Goal: Task Accomplishment & Management: Complete application form

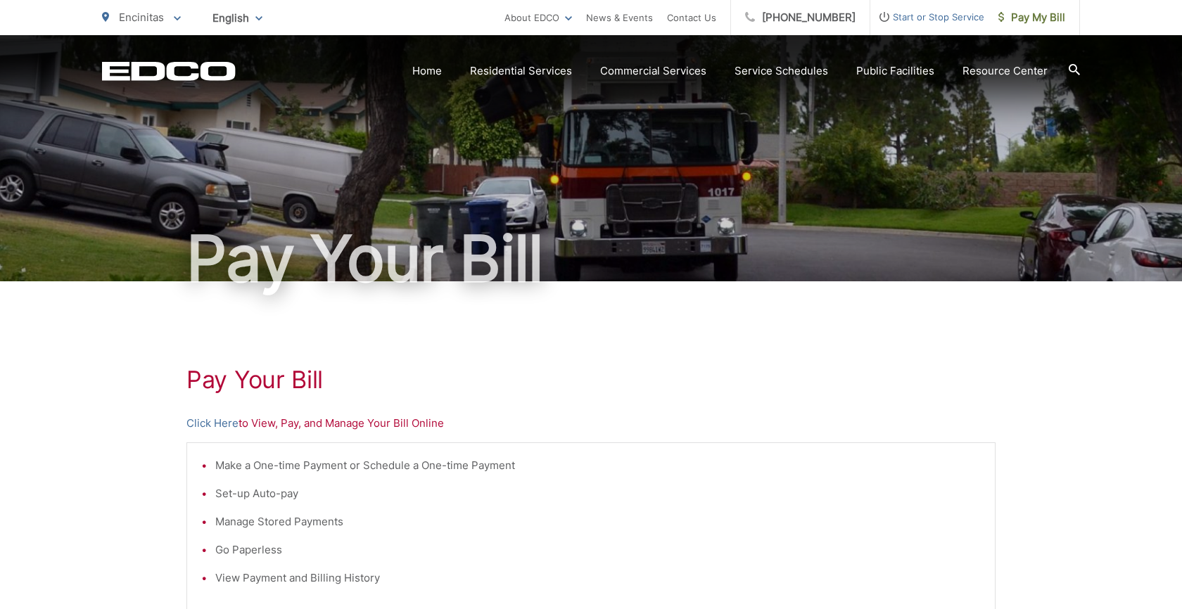
click at [898, 21] on span "Start or Stop Service" at bounding box center [927, 16] width 114 height 17
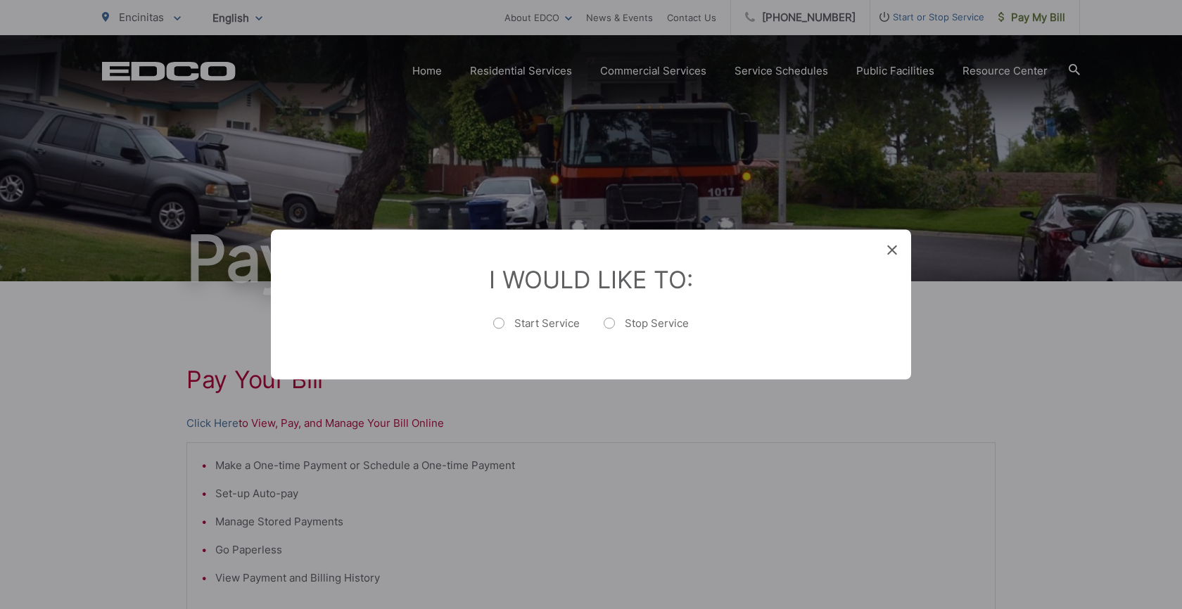
click at [523, 319] on label "Start Service" at bounding box center [536, 331] width 87 height 28
radio input "true"
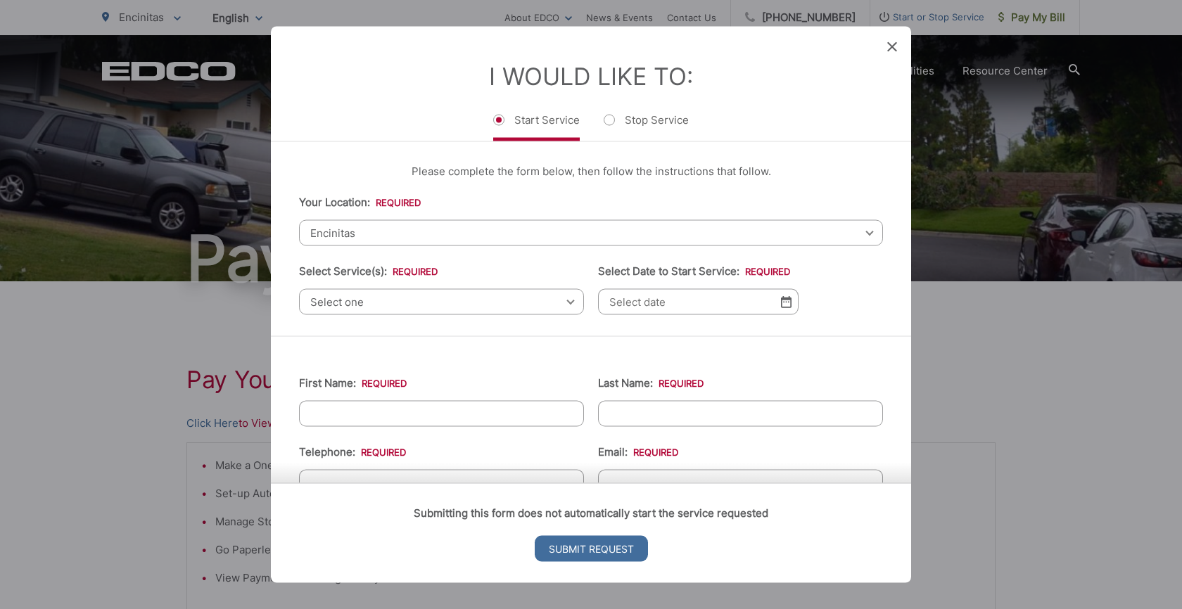
click at [426, 300] on span "Select one" at bounding box center [441, 302] width 285 height 26
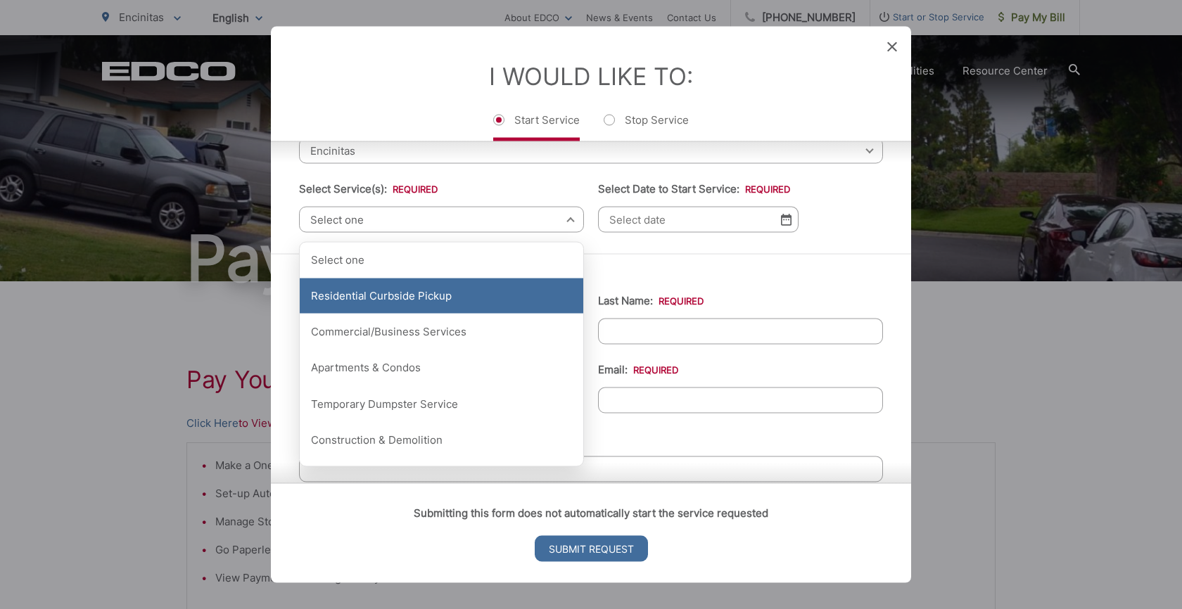
scroll to position [83, 0]
click at [433, 298] on div "Residential Curbside Pickup" at bounding box center [442, 295] width 284 height 35
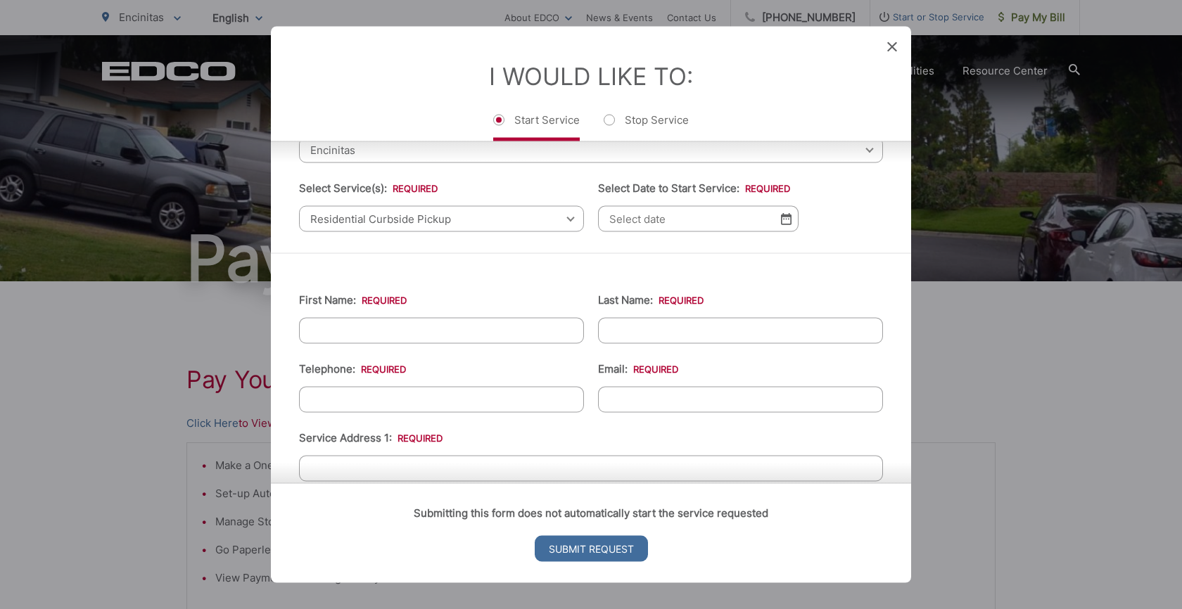
click at [523, 224] on span "Residential Curbside Pickup" at bounding box center [441, 219] width 285 height 26
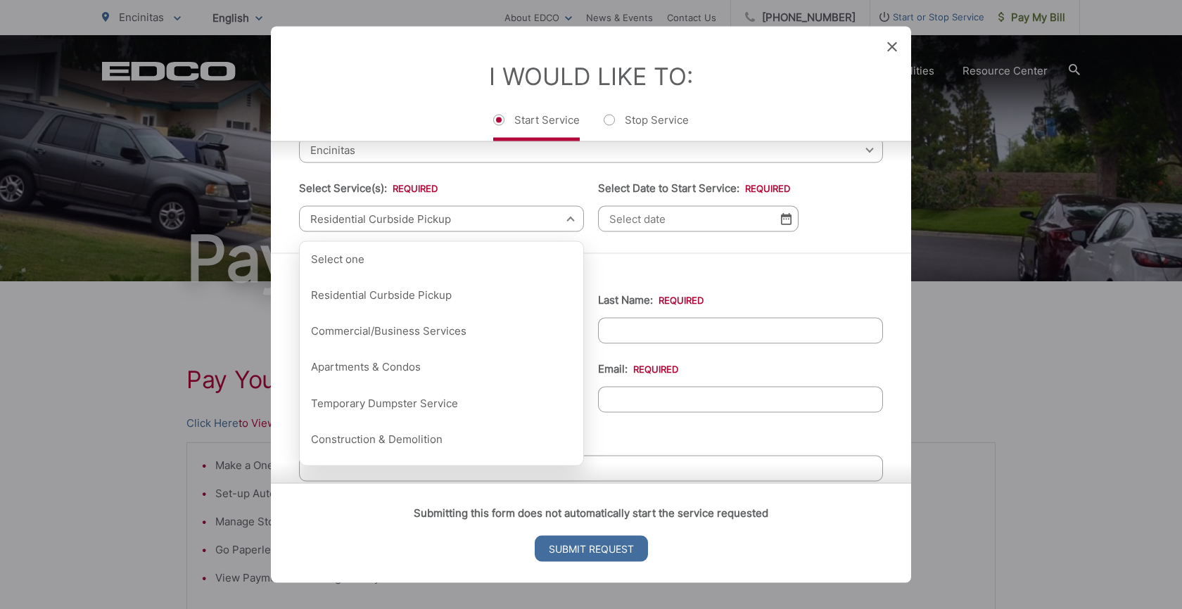
click at [523, 224] on span "Residential Curbside Pickup" at bounding box center [441, 219] width 285 height 26
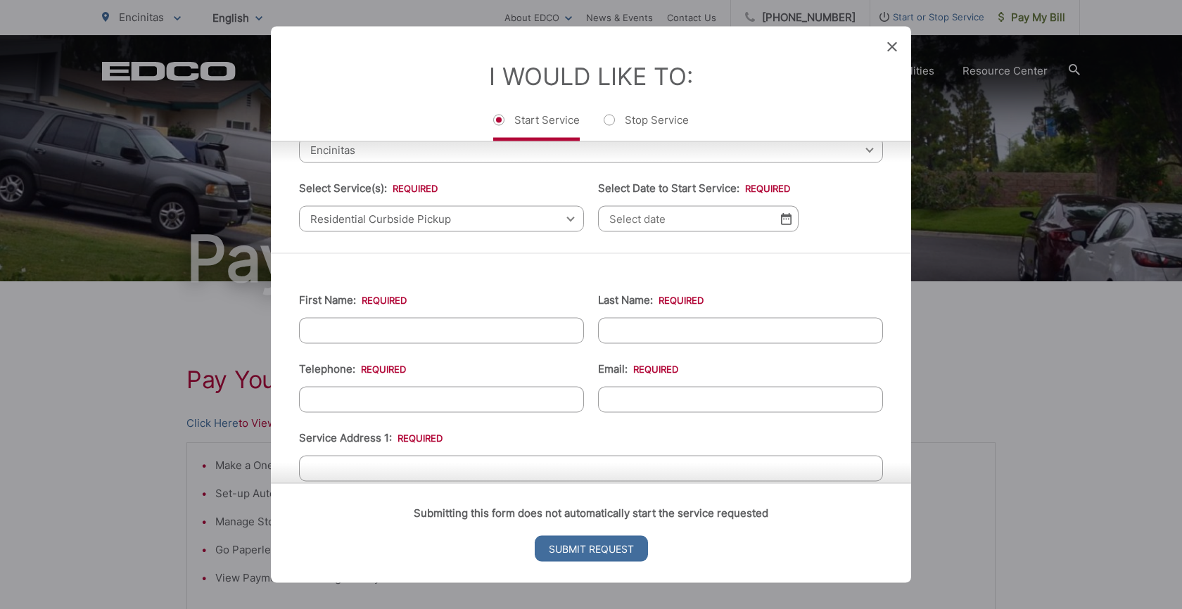
click at [666, 213] on input "Select Date to Start Service: *" at bounding box center [698, 219] width 201 height 26
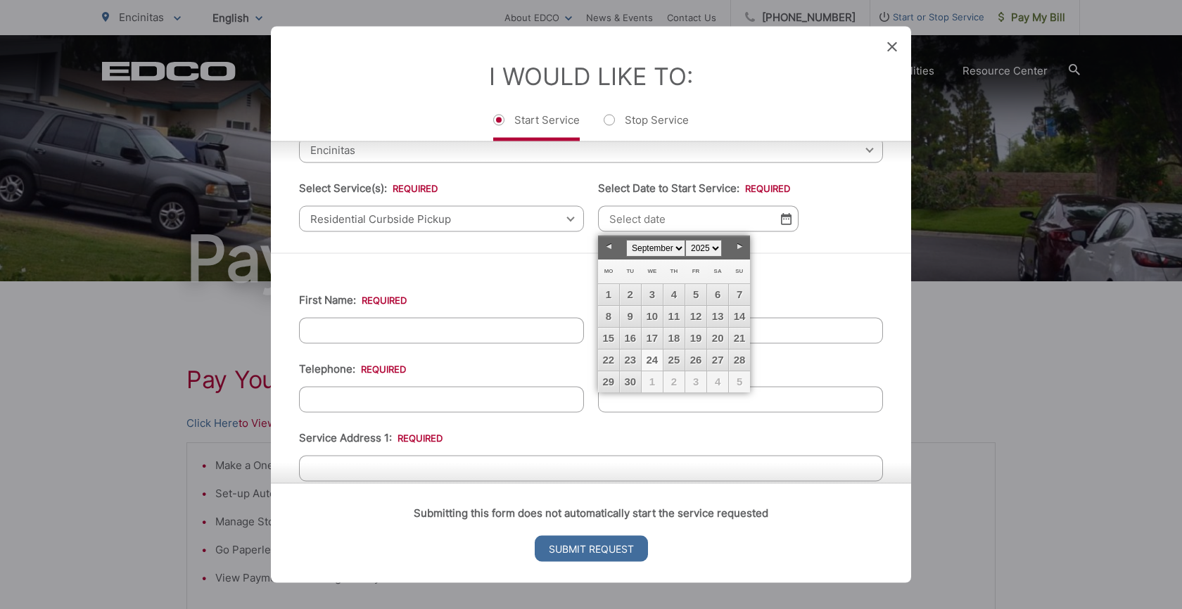
click at [659, 364] on link "24" at bounding box center [652, 360] width 21 height 21
type input "[DATE]"
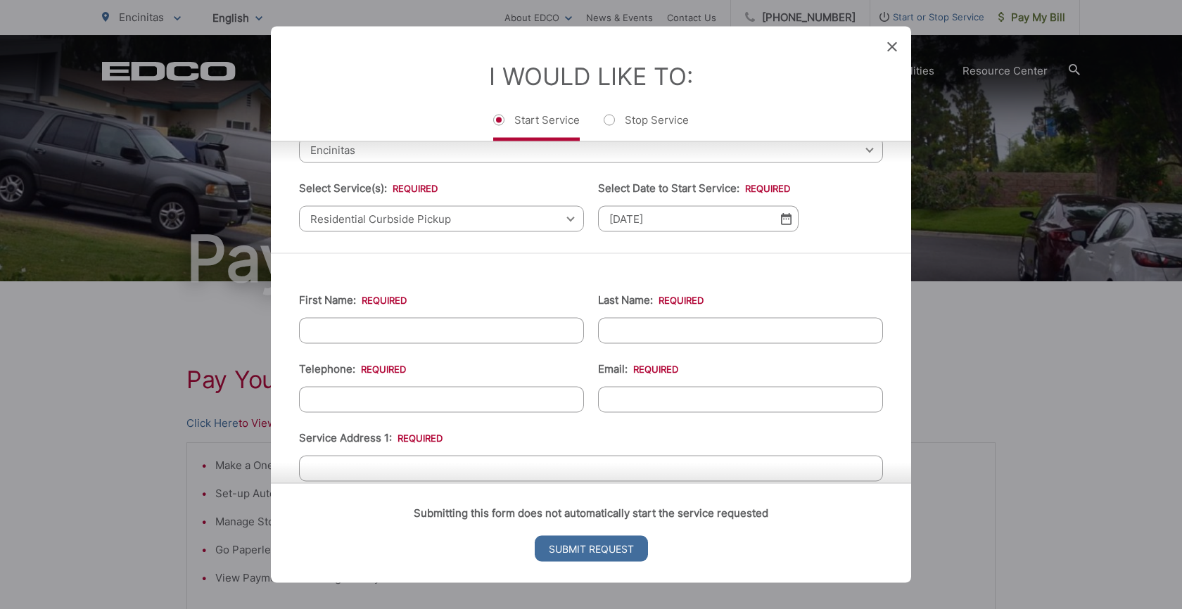
click at [464, 332] on input "First Name: *" at bounding box center [441, 331] width 285 height 26
click at [436, 281] on ul "First Name: * Last Name: * Telephone: * Email: * Service Address 1: * Service A…" at bounding box center [591, 582] width 584 height 615
click at [399, 333] on input "First Name: *" at bounding box center [441, 331] width 285 height 26
type input "[PERSON_NAME]"
type input "Esoldi"
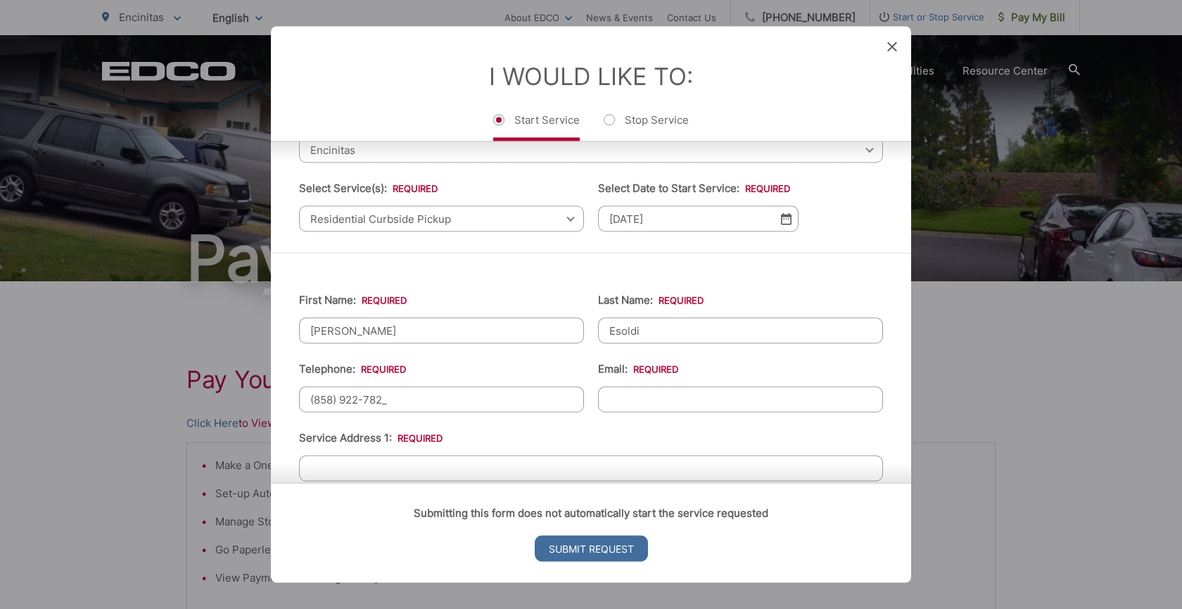
type input "[PHONE_NUMBER]"
click at [641, 402] on input "Email: *" at bounding box center [740, 400] width 285 height 26
type input "[EMAIL_ADDRESS][DOMAIN_NAME]"
click at [596, 421] on ul "First Name: * [PERSON_NAME] Last Name: * [PERSON_NAME] Telephone: * [PHONE_NUMB…" at bounding box center [591, 582] width 584 height 615
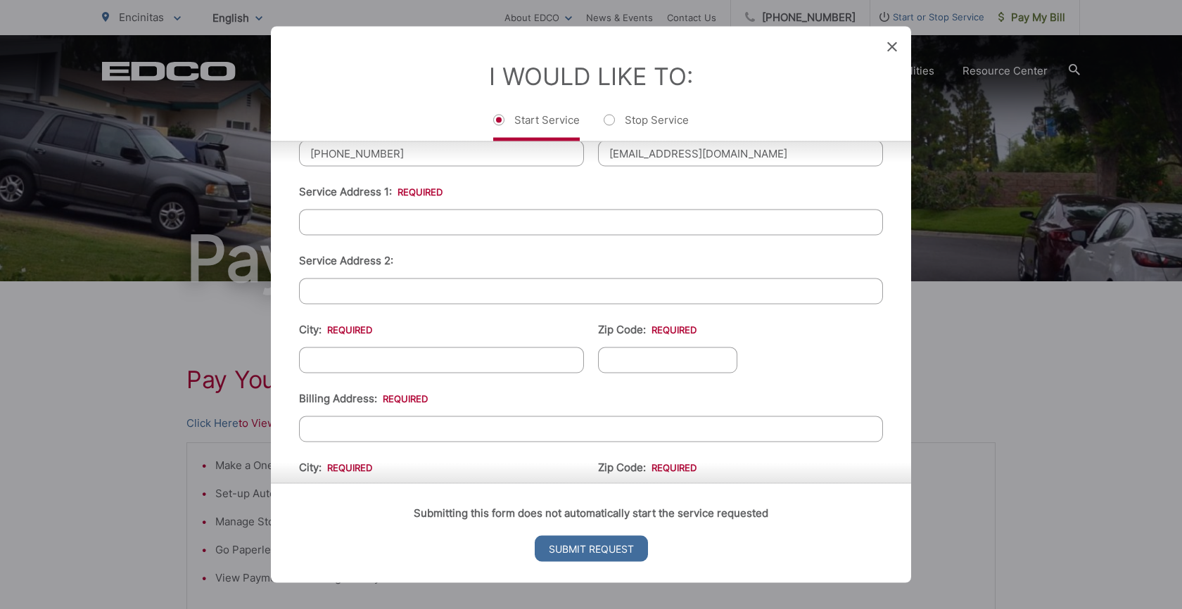
scroll to position [336, 0]
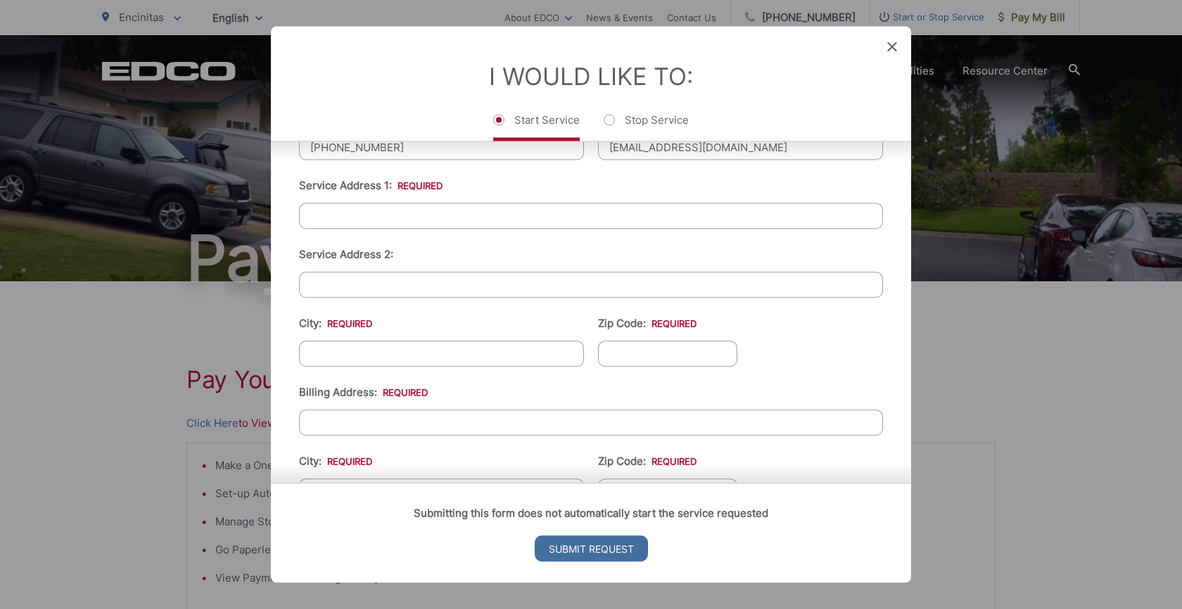
click at [428, 224] on input "Service Address 1: *" at bounding box center [591, 216] width 584 height 26
type input "[STREET_ADDRESS][PERSON_NAME]"
click at [376, 351] on input "City: *" at bounding box center [441, 354] width 285 height 26
type input "Encinitas"
type input "C"
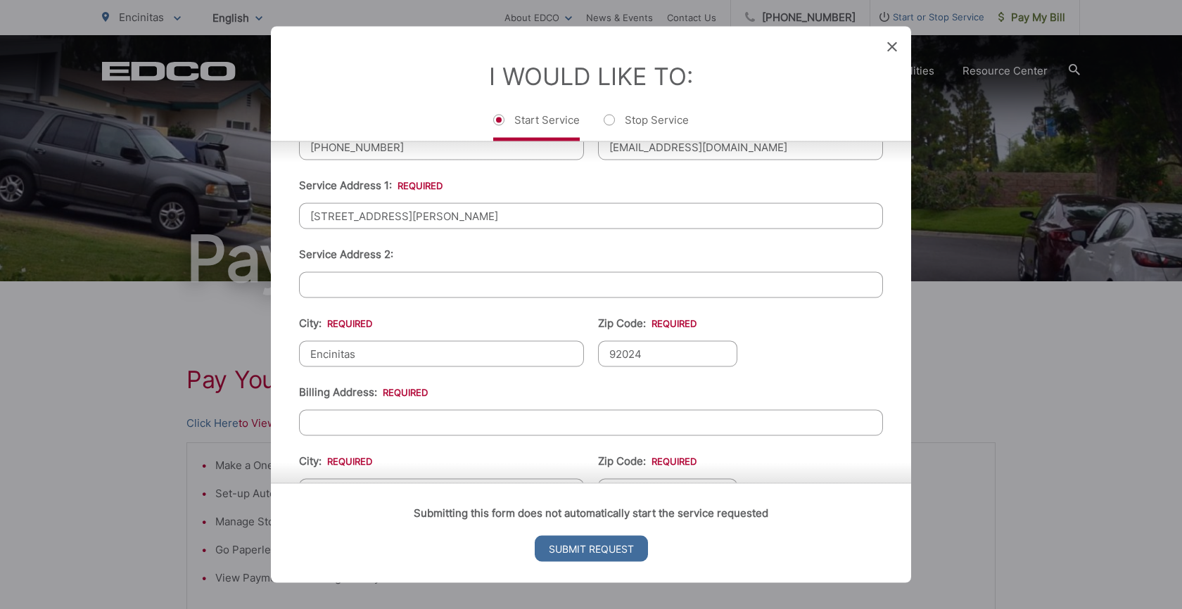
type input "92024"
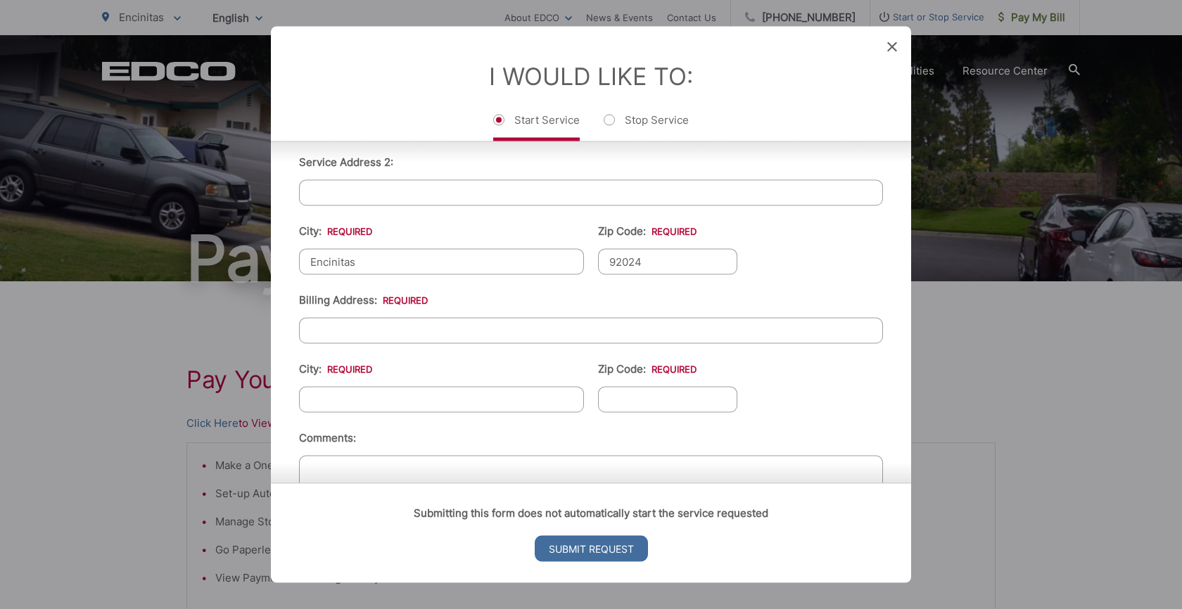
scroll to position [452, 0]
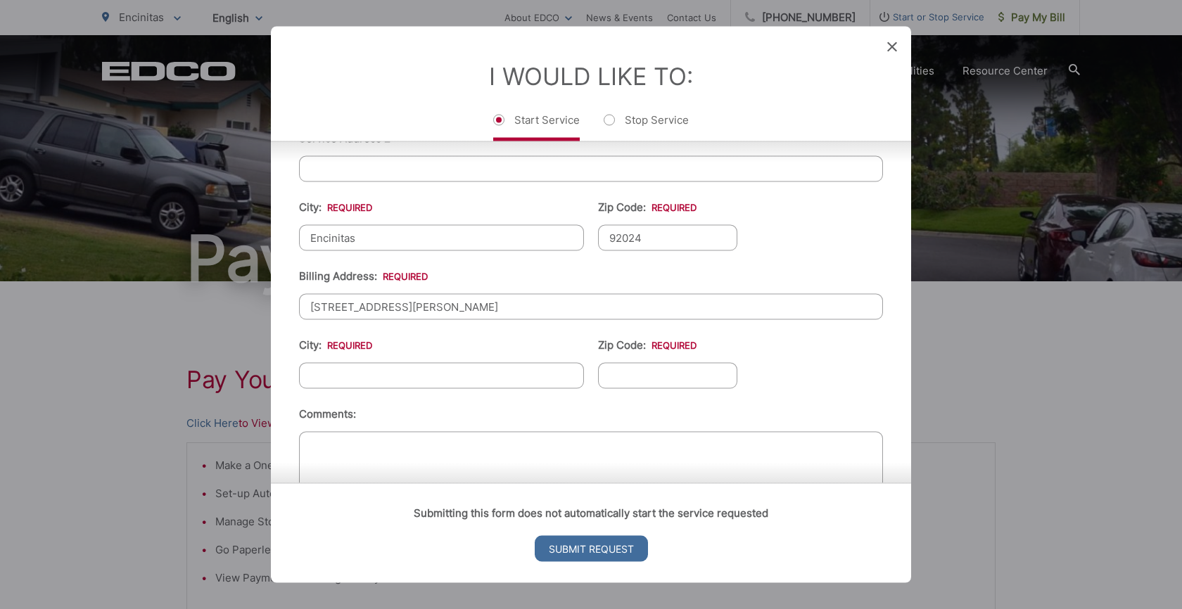
type input "[STREET_ADDRESS][PERSON_NAME]"
type input "Encinitas"
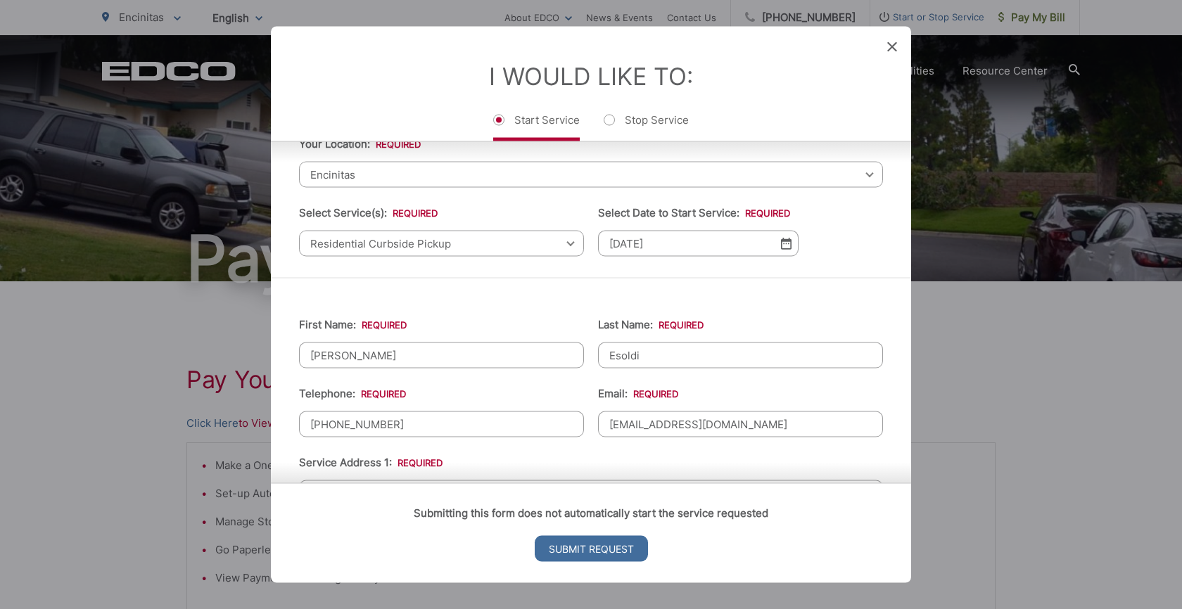
scroll to position [73, 0]
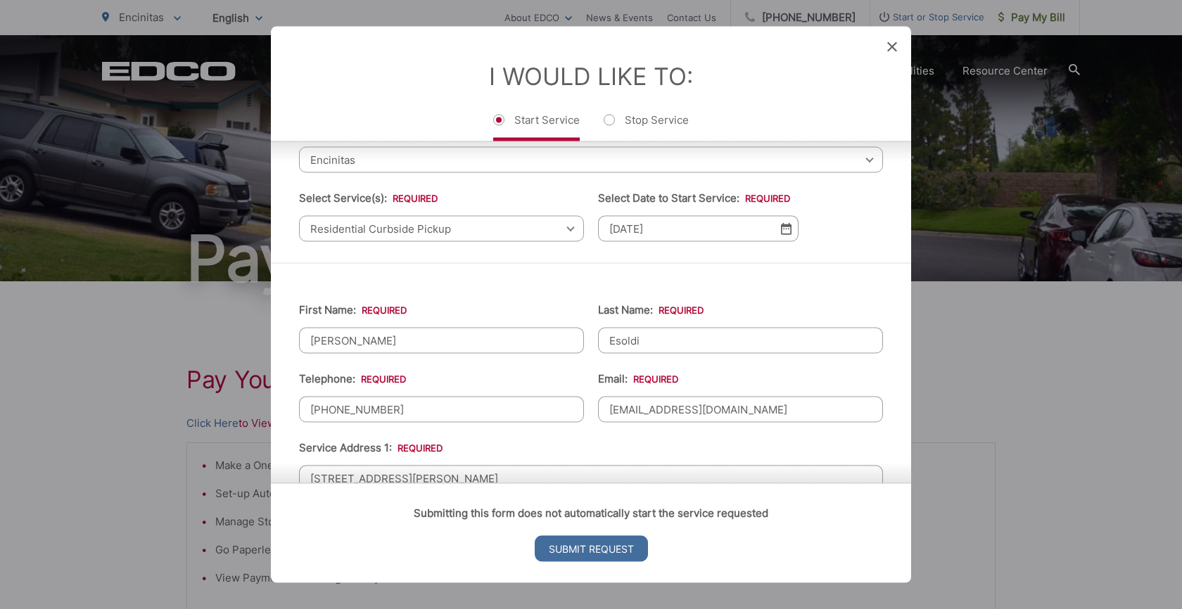
type input "92024"
click at [787, 231] on img at bounding box center [786, 229] width 11 height 12
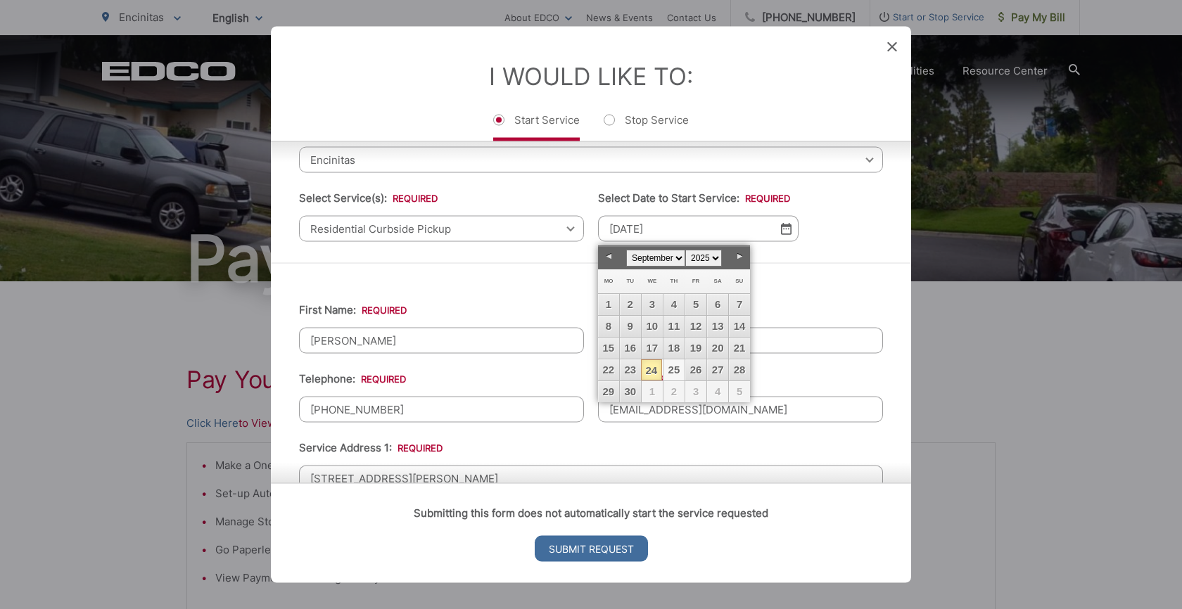
click at [676, 369] on link "25" at bounding box center [673, 370] width 21 height 21
type input "[DATE]"
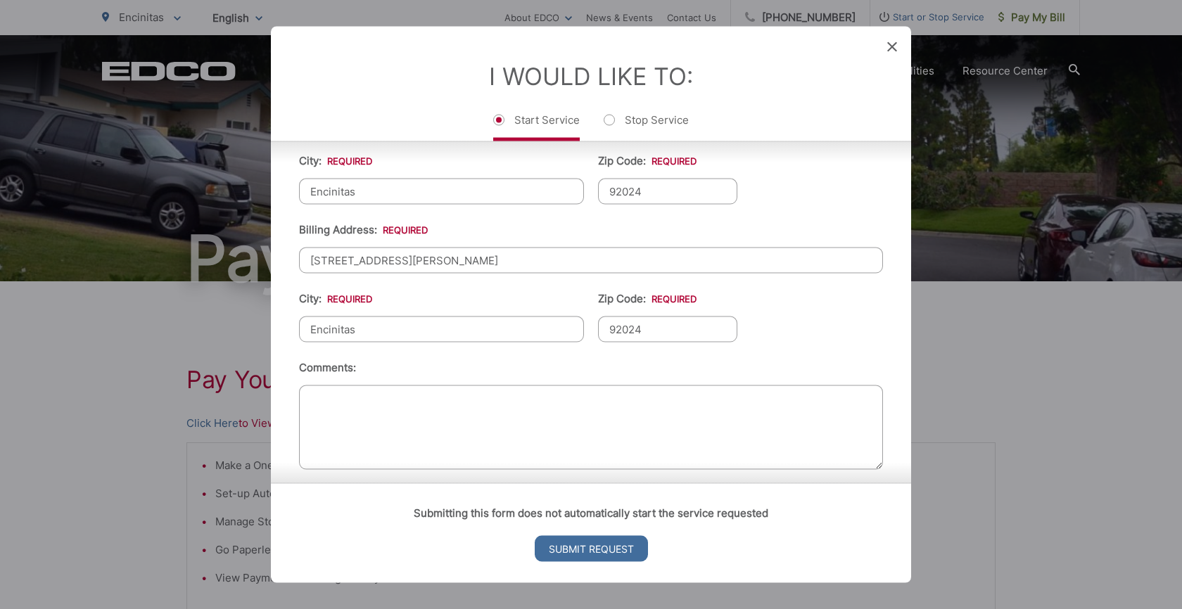
scroll to position [509, 0]
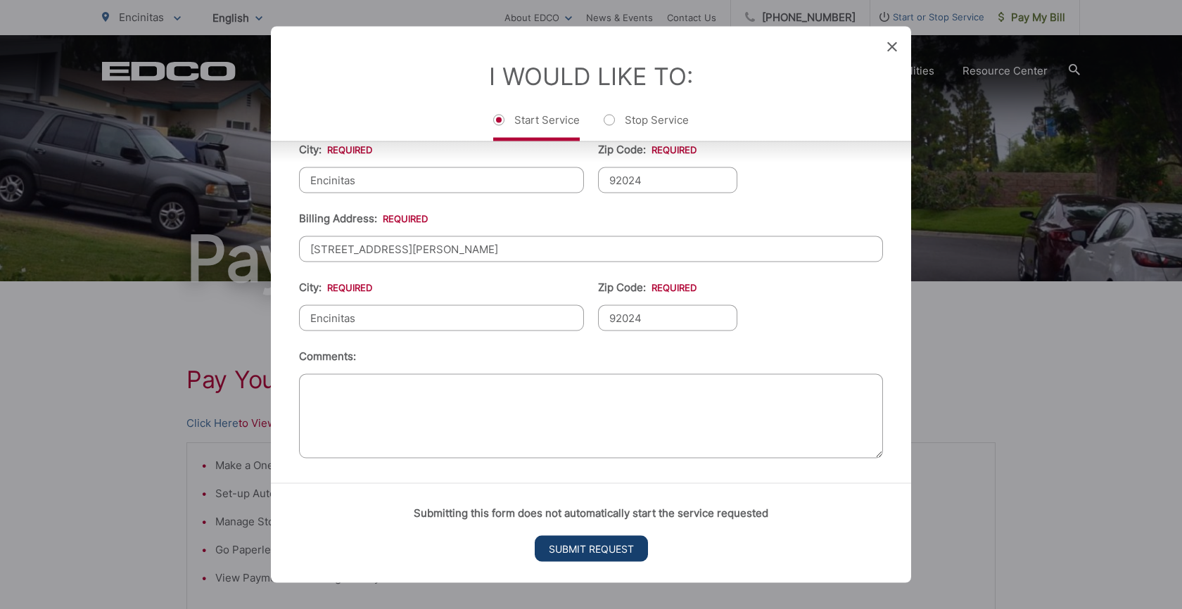
click at [588, 548] on input "Submit Request" at bounding box center [591, 548] width 113 height 26
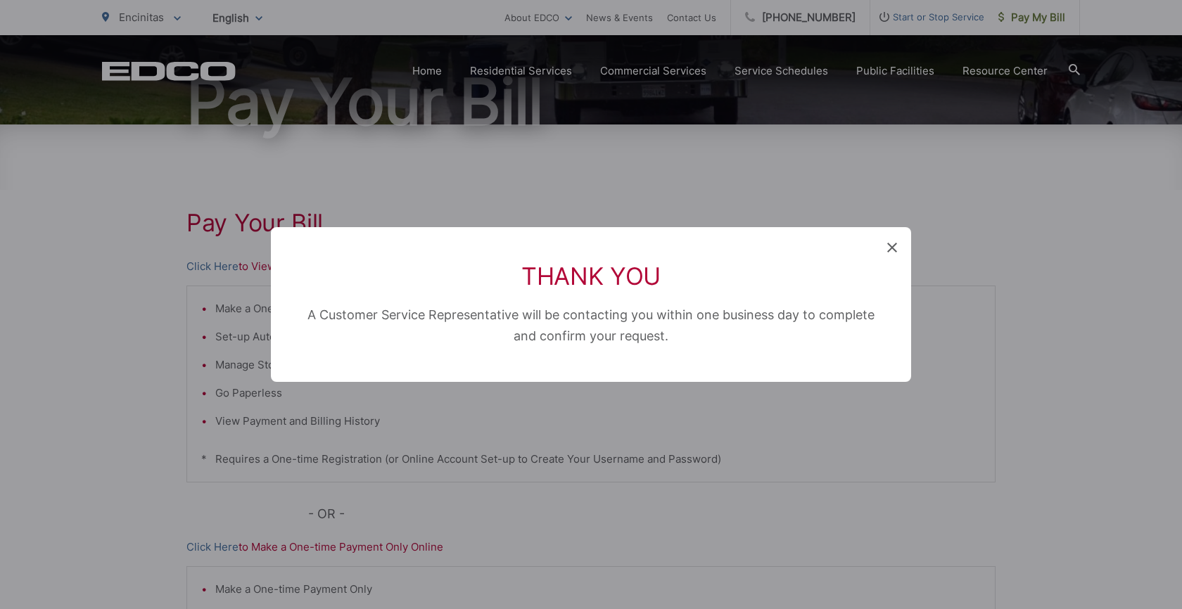
scroll to position [0, 0]
click at [894, 252] on icon at bounding box center [892, 248] width 10 height 10
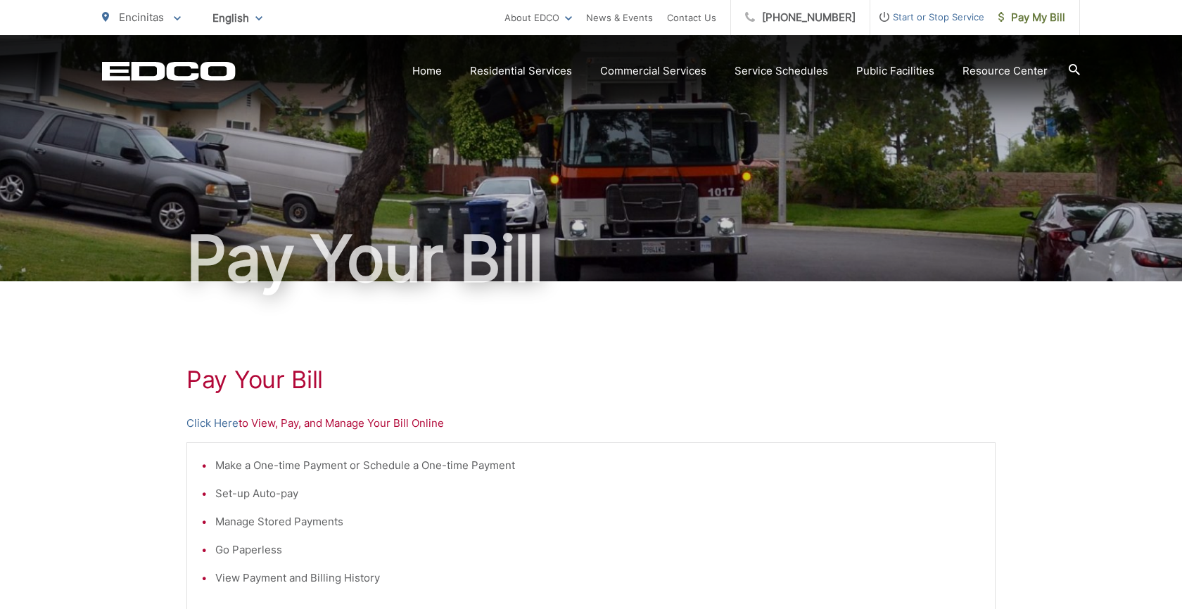
click at [686, 360] on div "Pay Your [PERSON_NAME] Here to View, Pay, and Manage Your Bill Online Make a On…" at bounding box center [590, 597] width 809 height 632
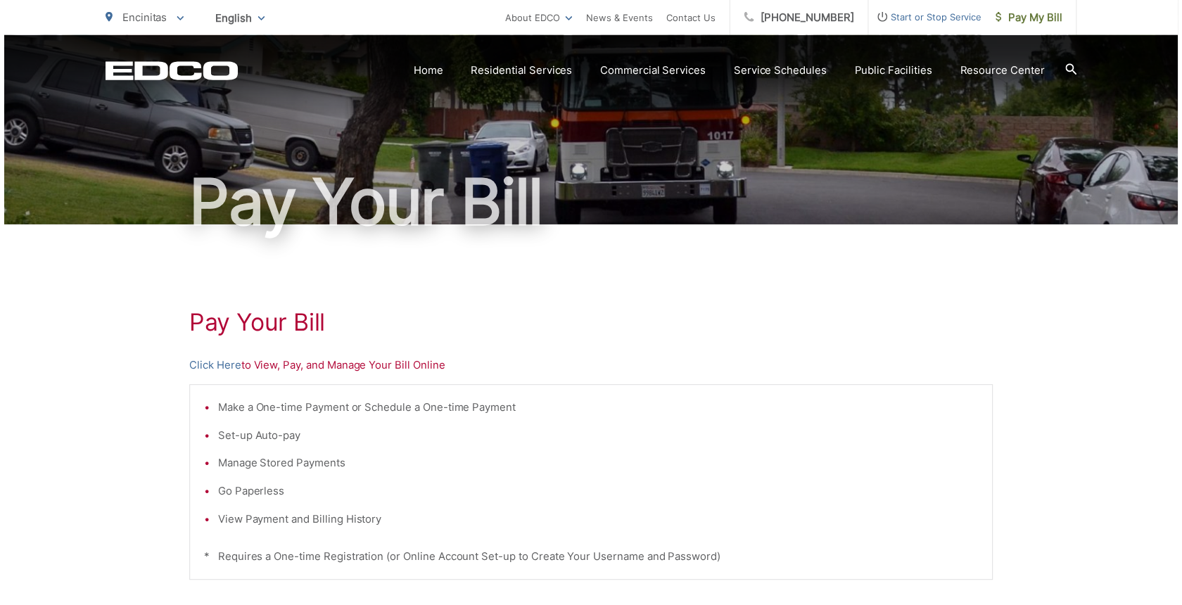
scroll to position [68, 0]
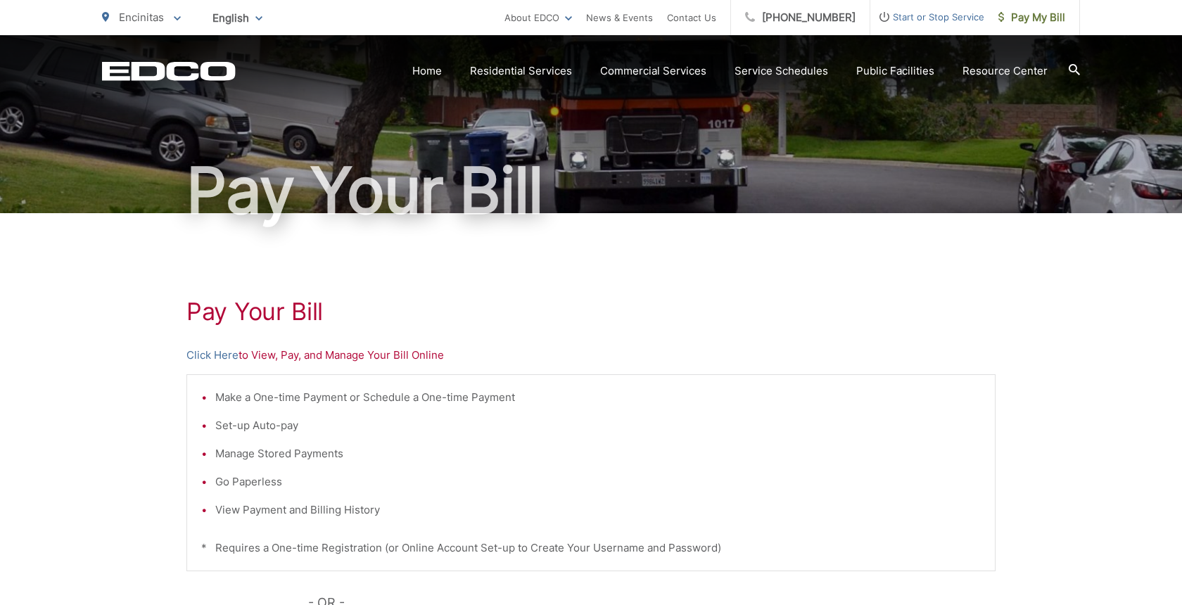
click at [908, 20] on span "Start or Stop Service" at bounding box center [927, 16] width 114 height 17
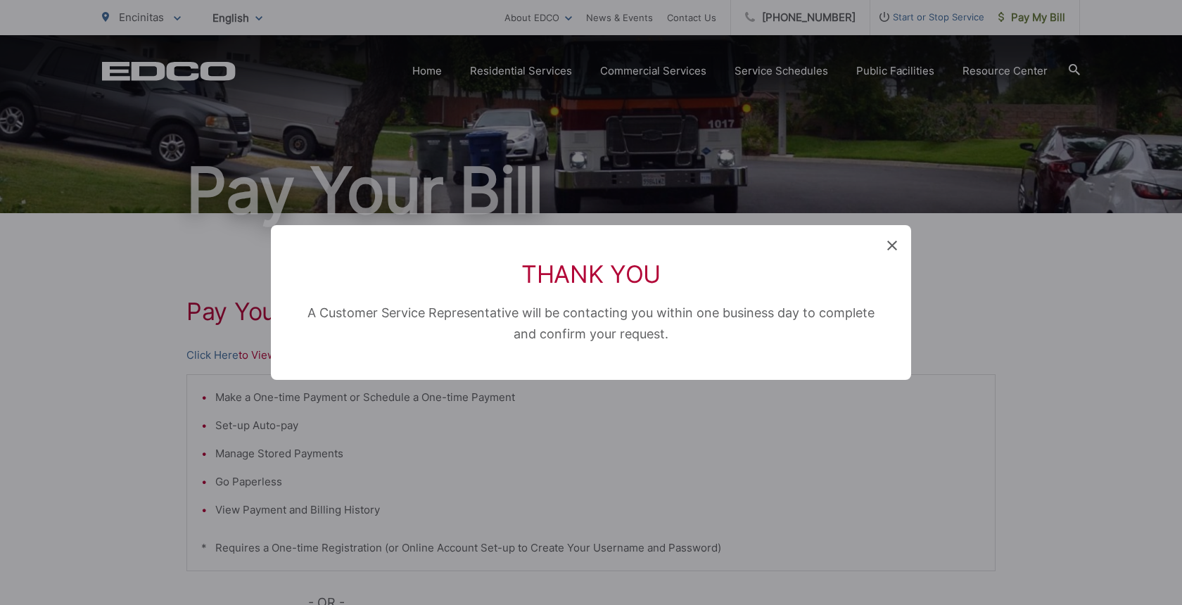
click at [894, 245] on icon at bounding box center [892, 246] width 10 height 10
